Goal: Check status: Check status

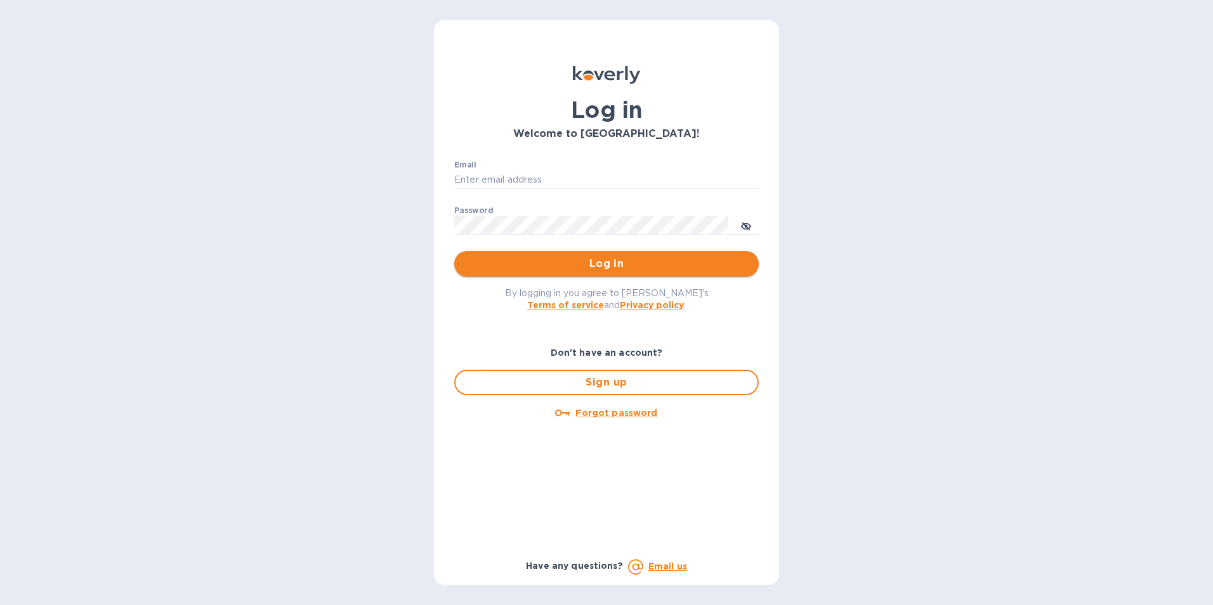
type input "[PERSON_NAME][EMAIL_ADDRESS][DOMAIN_NAME]"
click at [568, 267] on span "Log in" at bounding box center [606, 263] width 284 height 15
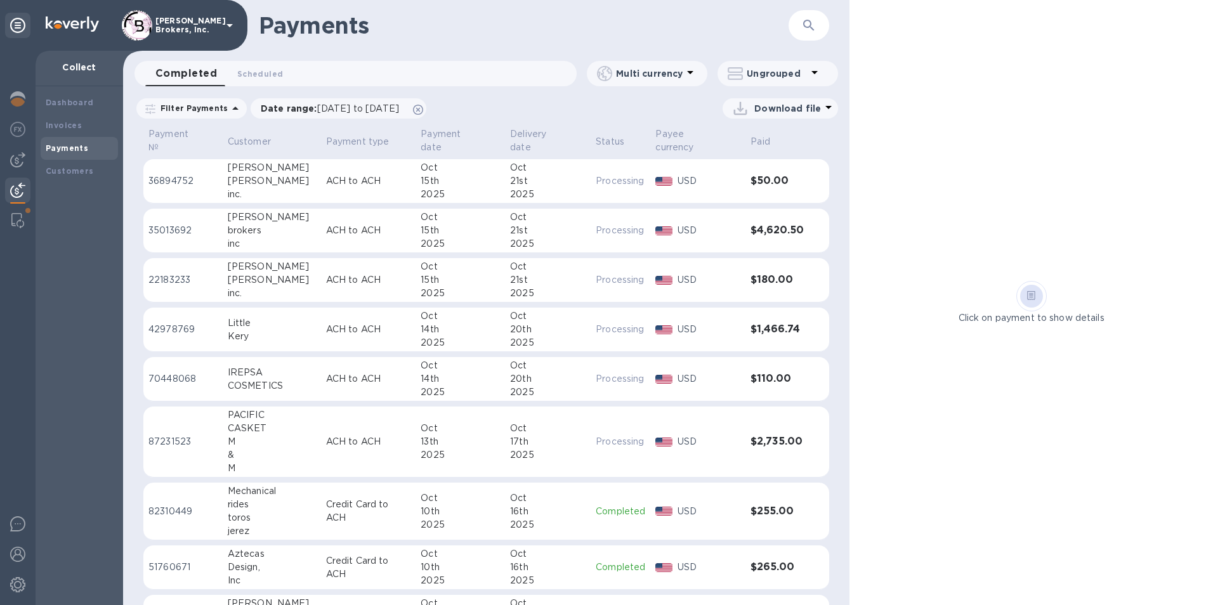
click at [283, 237] on div "inc" at bounding box center [272, 243] width 88 height 13
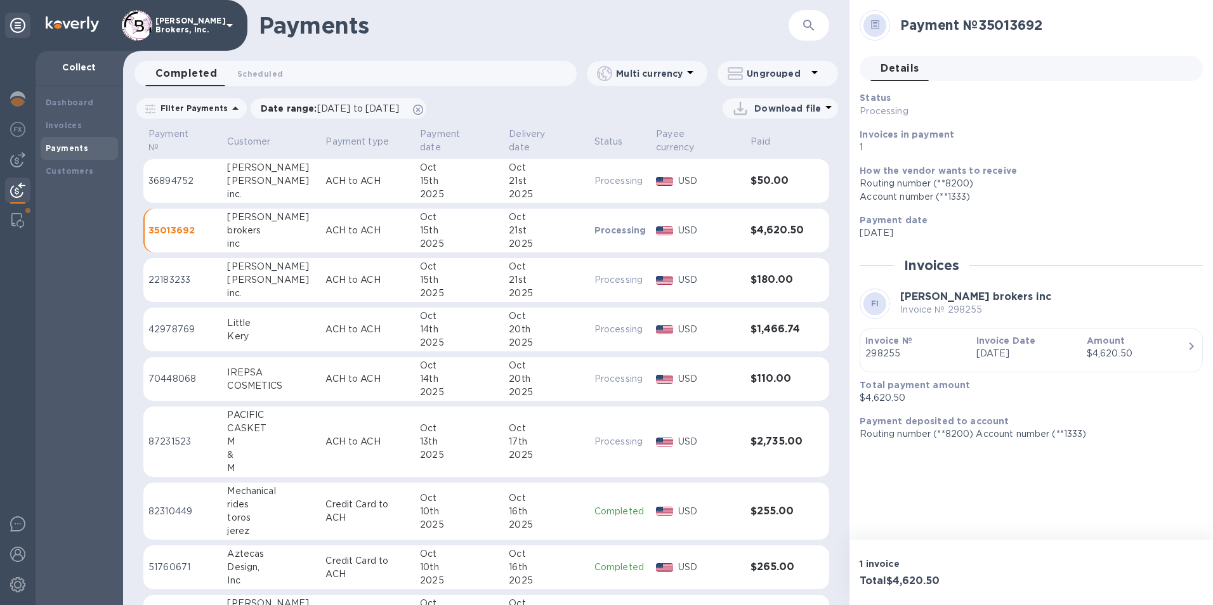
click at [160, 224] on p "35013692" at bounding box center [182, 230] width 68 height 13
click at [162, 224] on p "35013692" at bounding box center [182, 230] width 68 height 13
drag, startPoint x: 162, startPoint y: 216, endPoint x: 615, endPoint y: 213, distance: 453.5
click at [615, 224] on p "Processing" at bounding box center [620, 230] width 52 height 13
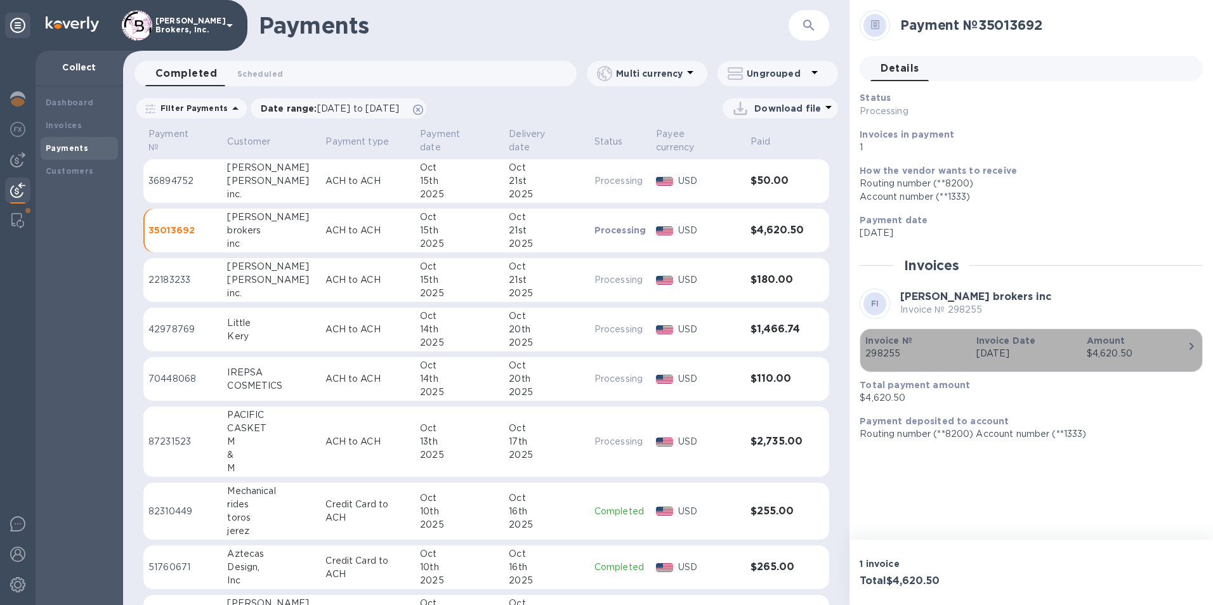
click at [1186, 344] on icon "button" at bounding box center [1190, 346] width 15 height 15
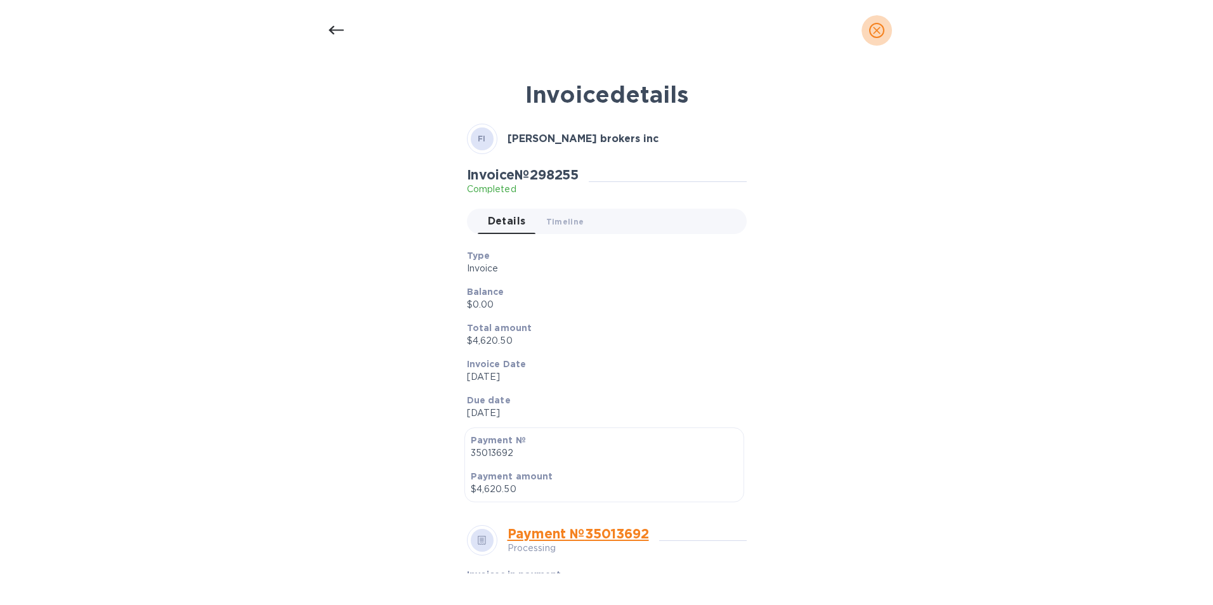
click at [880, 24] on icon "close" at bounding box center [876, 30] width 13 height 13
